Goal: Navigation & Orientation: Find specific page/section

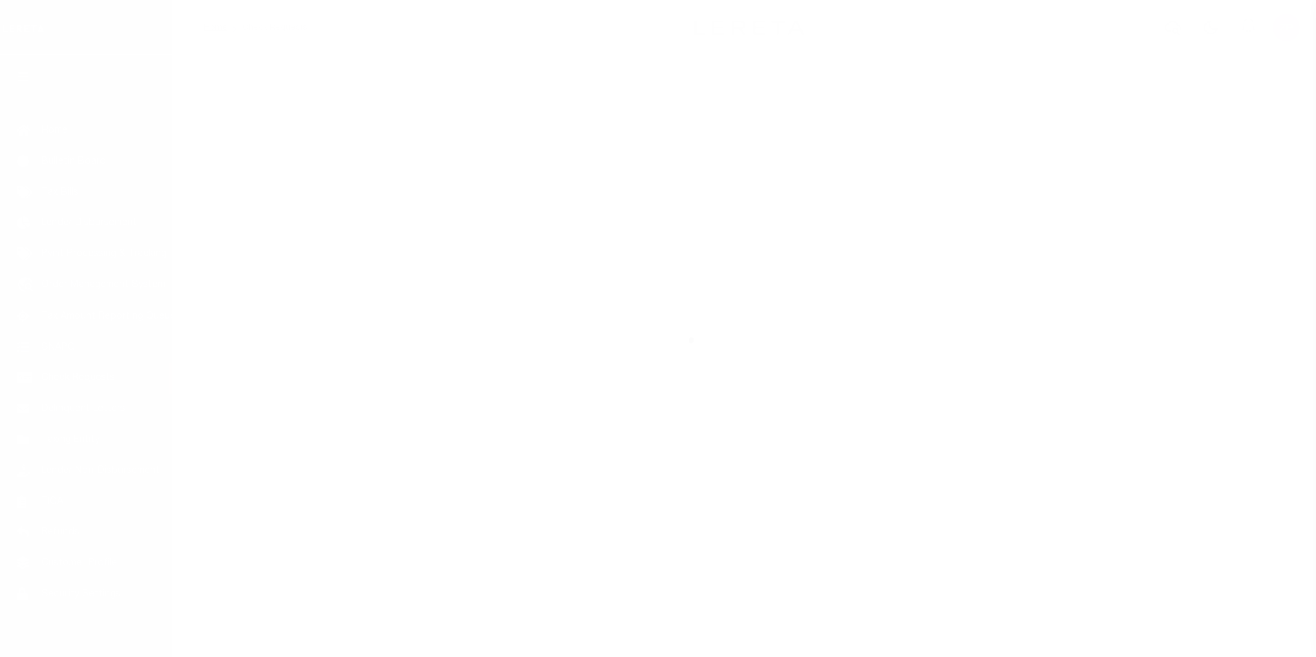
scroll to position [14, 0]
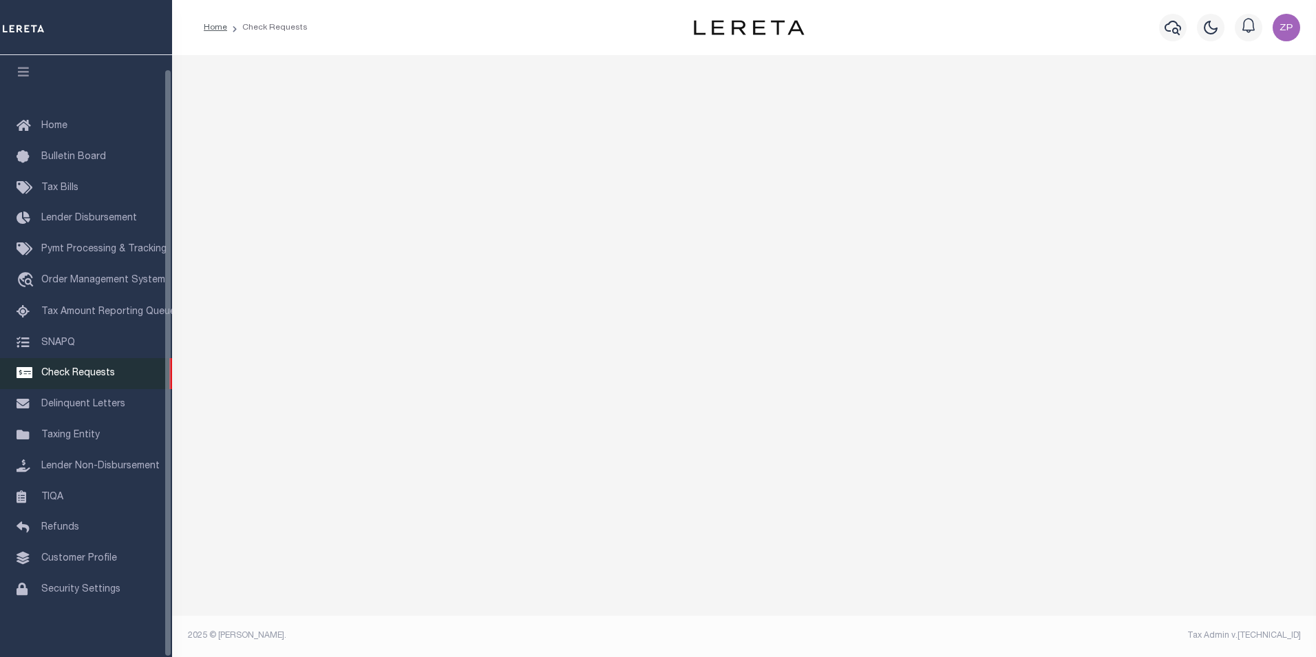
select select "50"
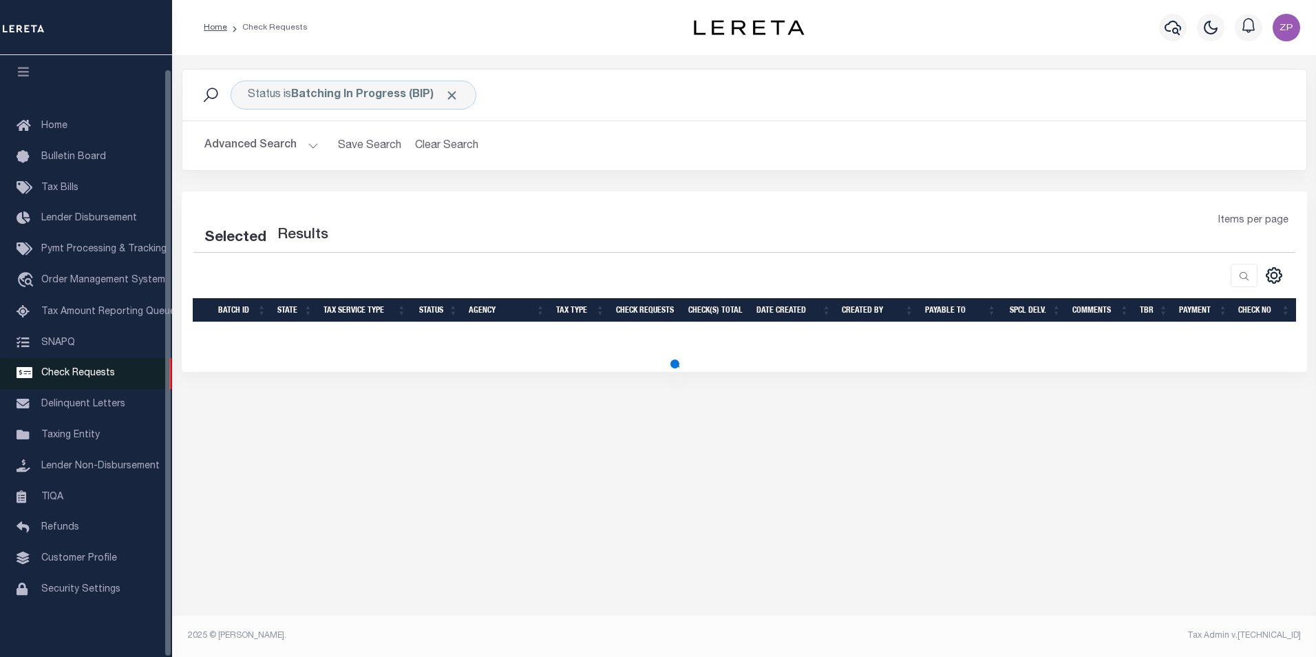
select select "50"
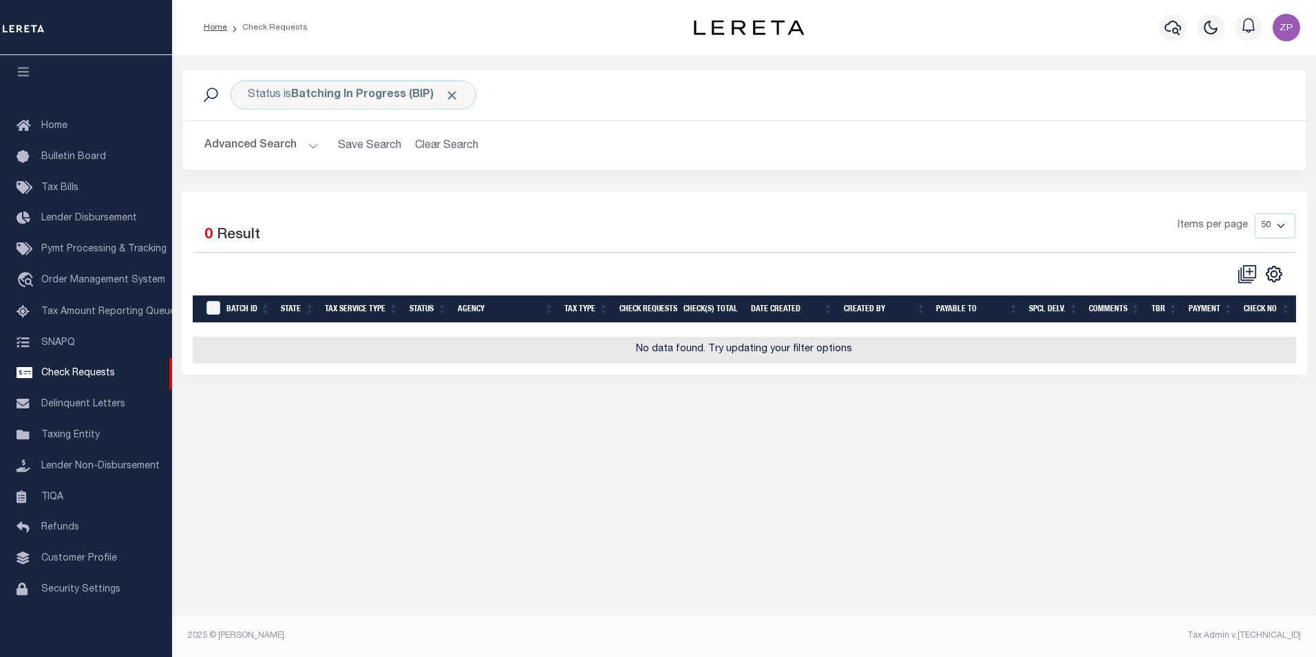
click at [295, 147] on button "Advanced Search" at bounding box center [261, 145] width 114 height 27
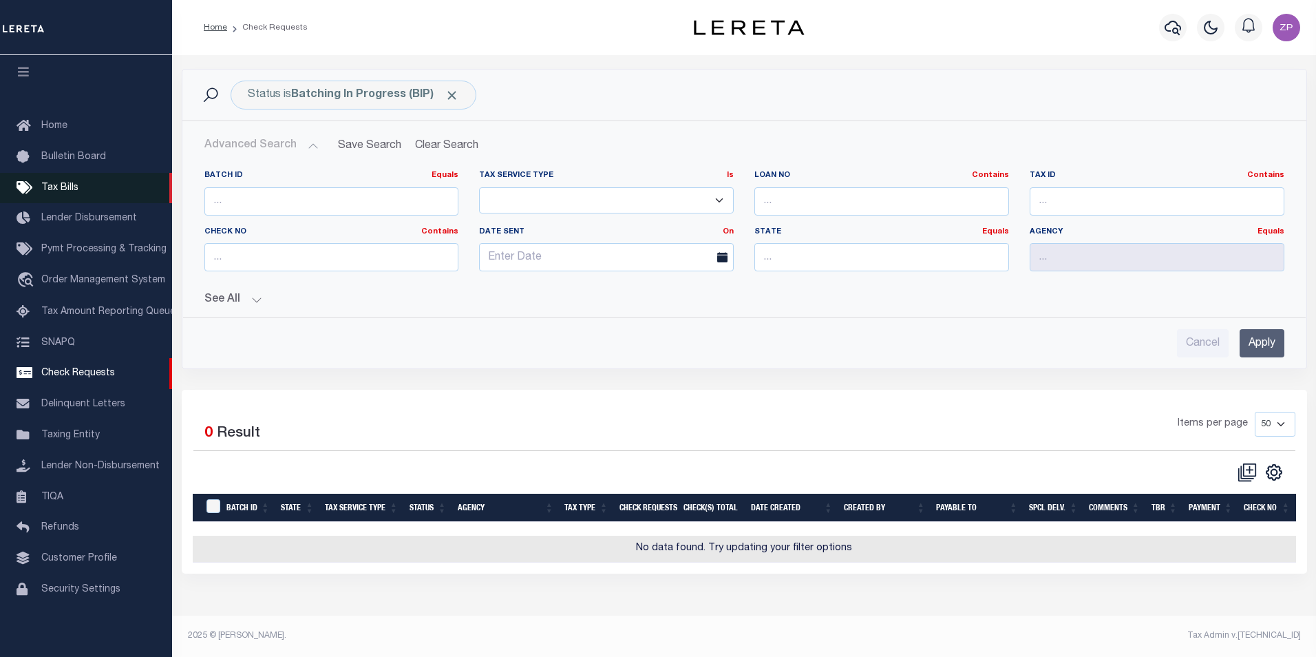
click at [61, 183] on span "Tax Bills" at bounding box center [59, 188] width 37 height 10
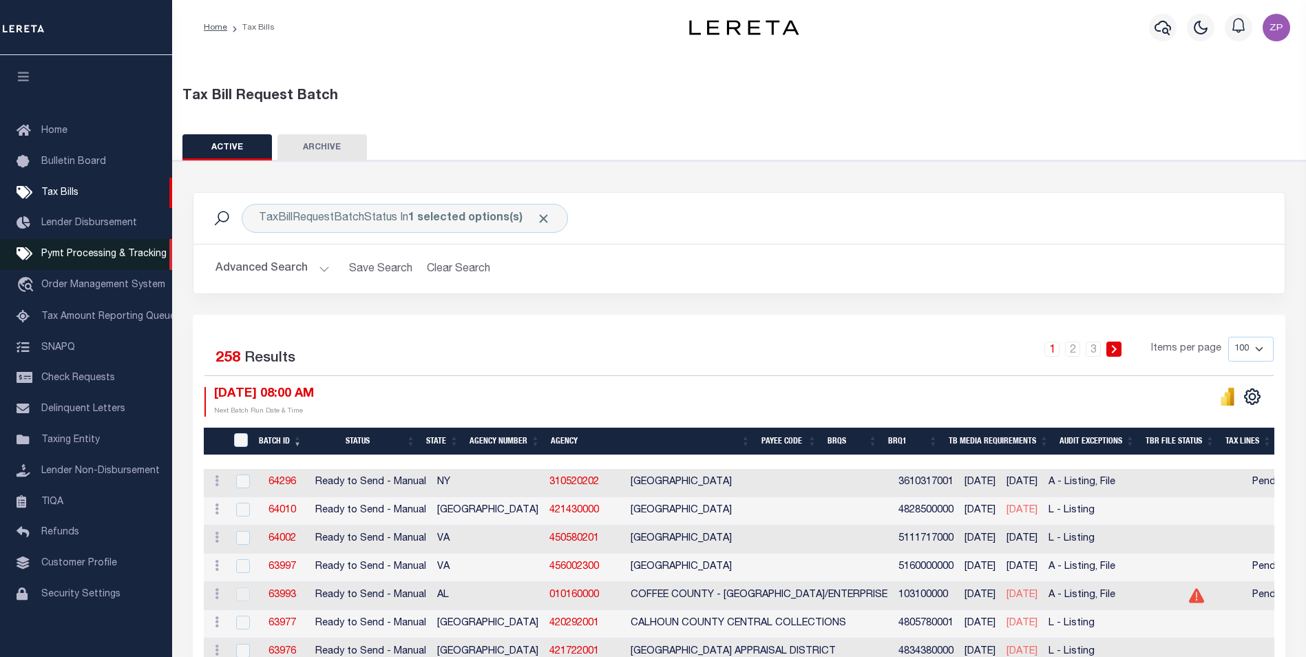
click at [83, 263] on link "Pymt Processing & Tracking" at bounding box center [86, 254] width 172 height 31
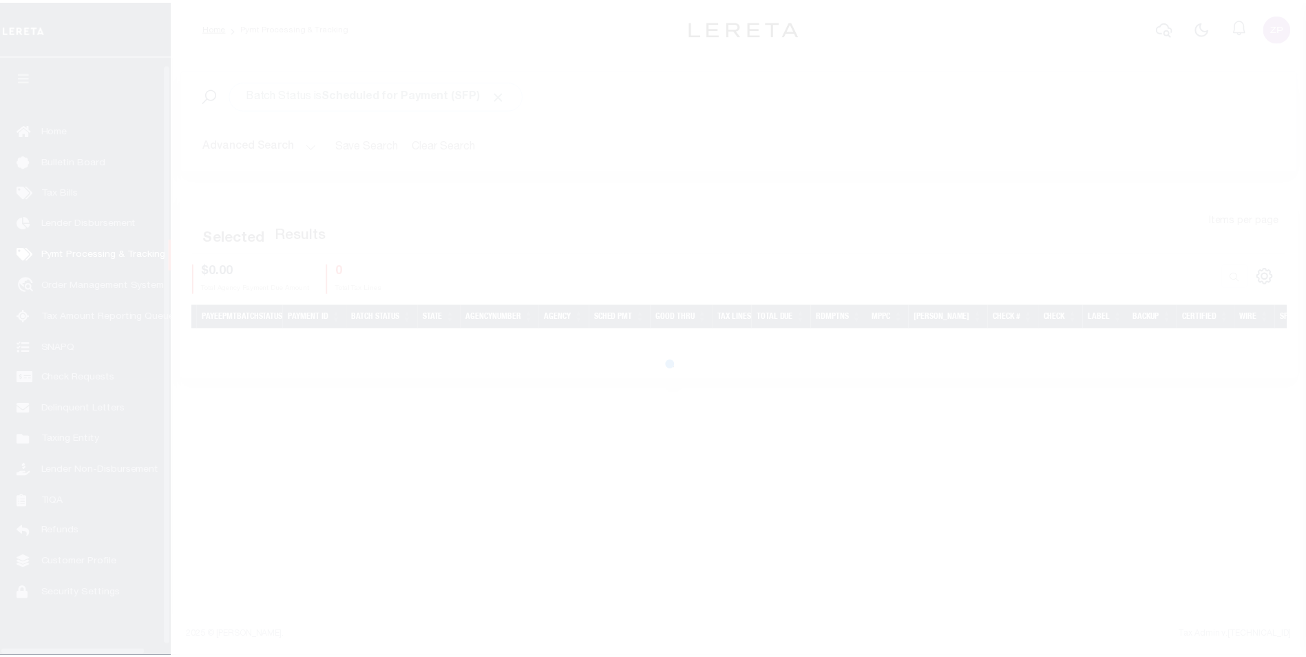
scroll to position [14, 0]
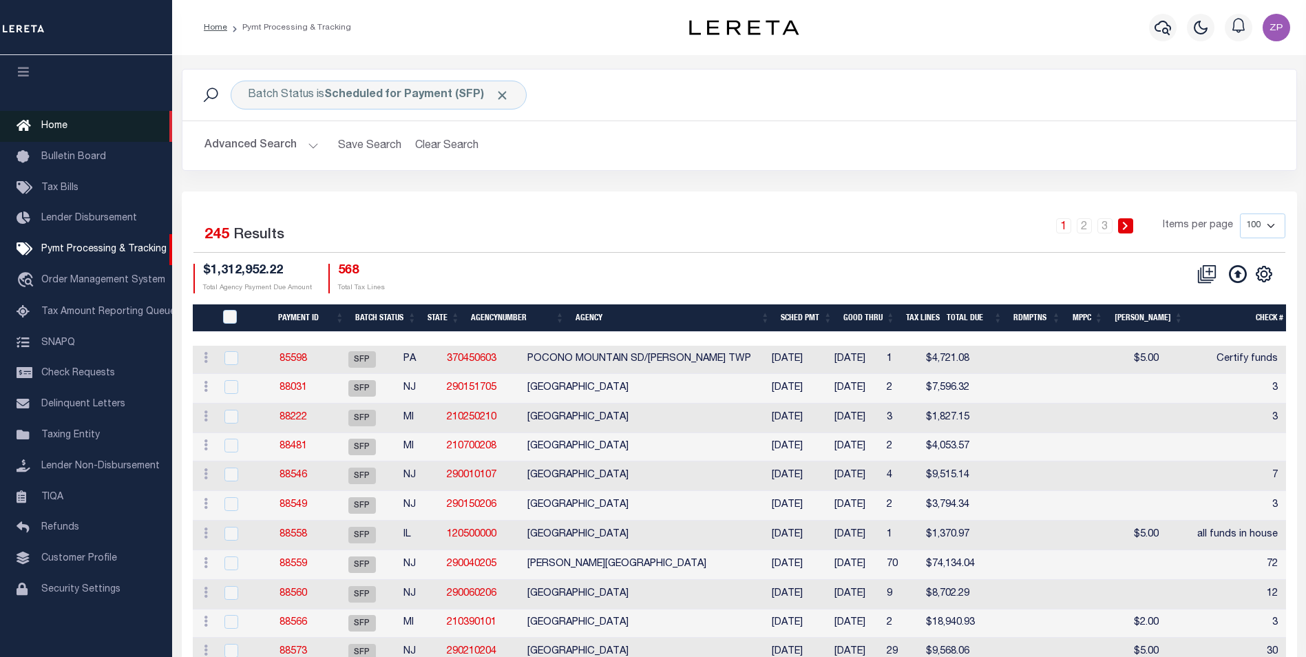
click at [60, 121] on span "Home" at bounding box center [54, 126] width 26 height 10
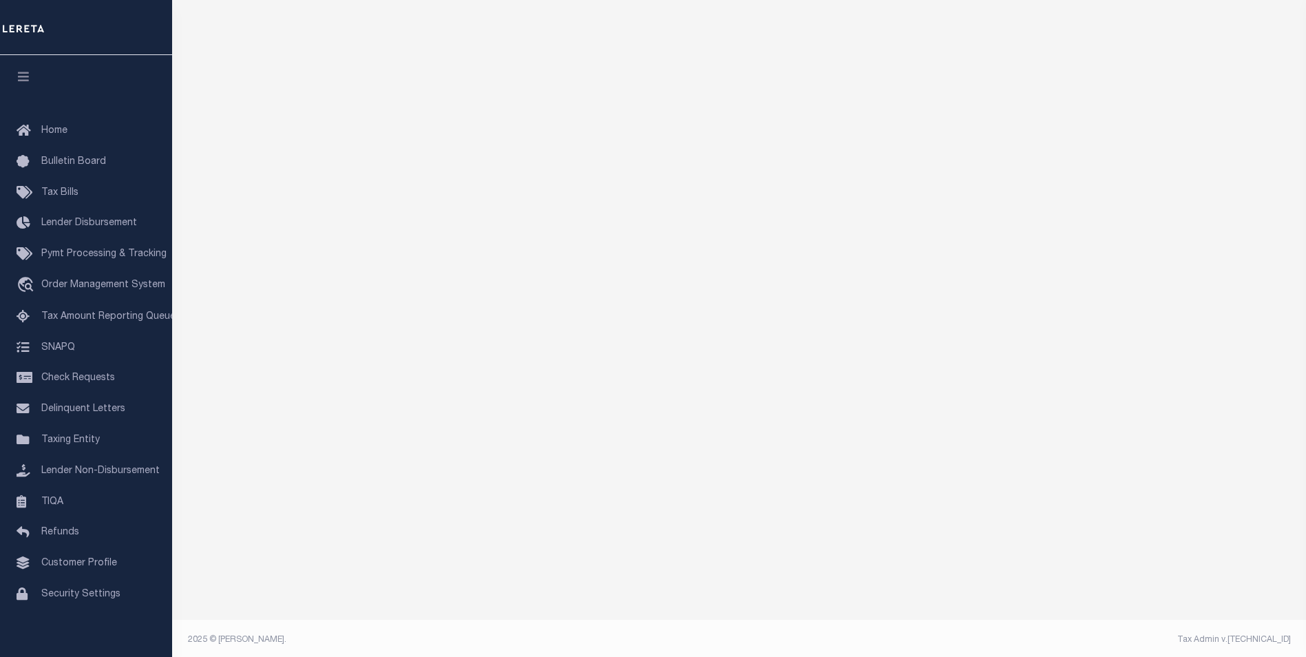
scroll to position [206, 0]
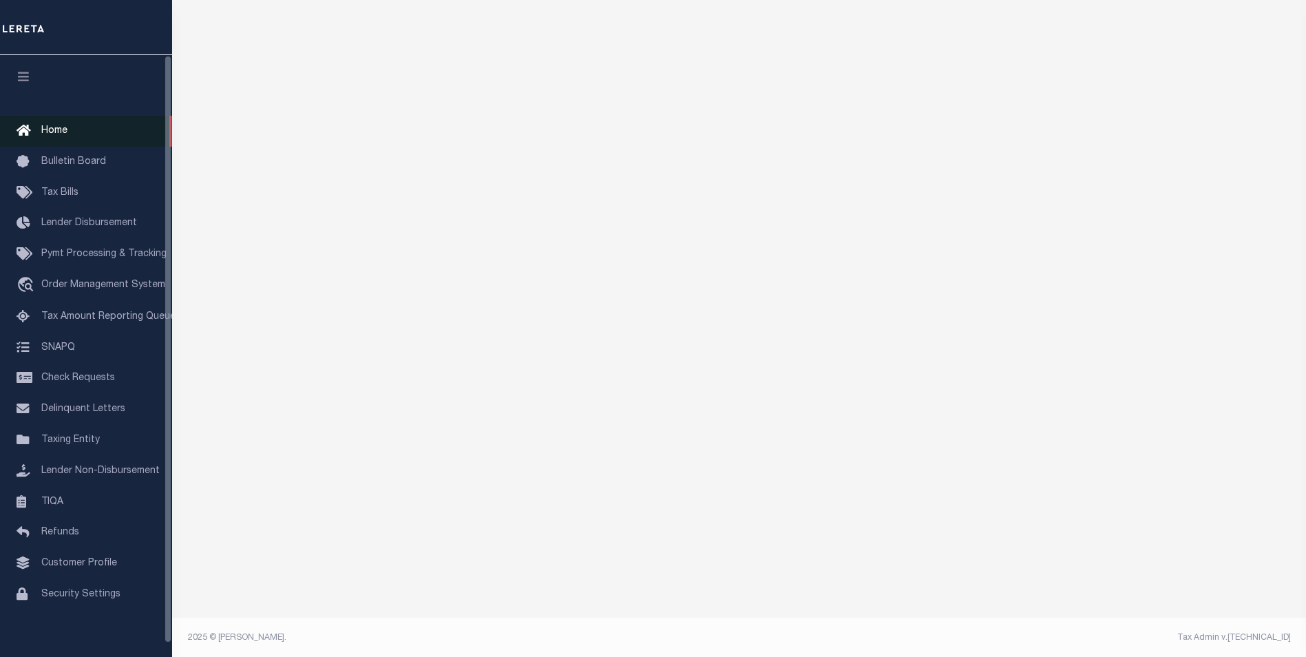
click at [55, 131] on span "Home" at bounding box center [54, 131] width 26 height 10
